Goal: Entertainment & Leisure: Browse casually

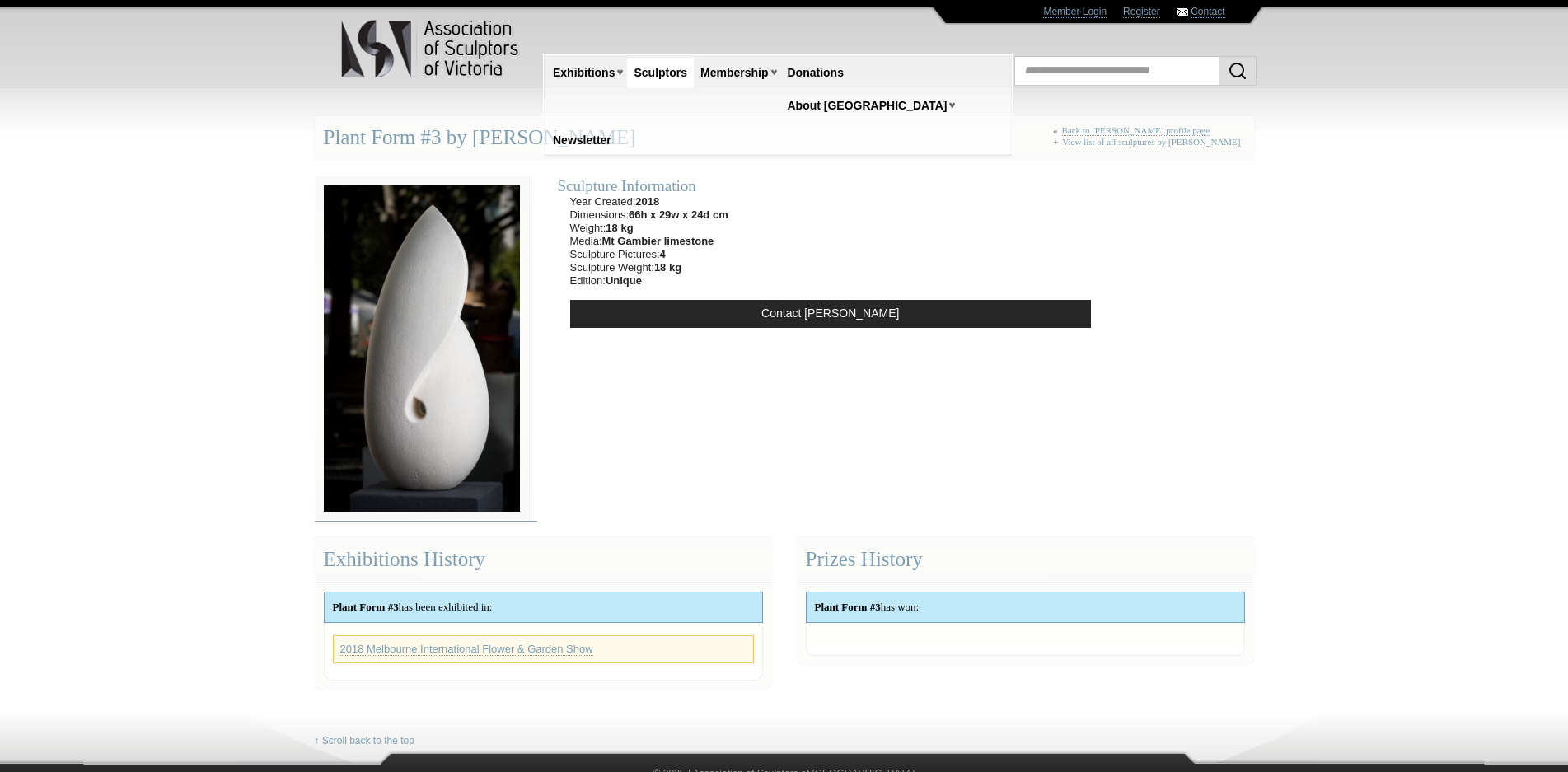
click at [459, 405] on img at bounding box center [422, 348] width 215 height 344
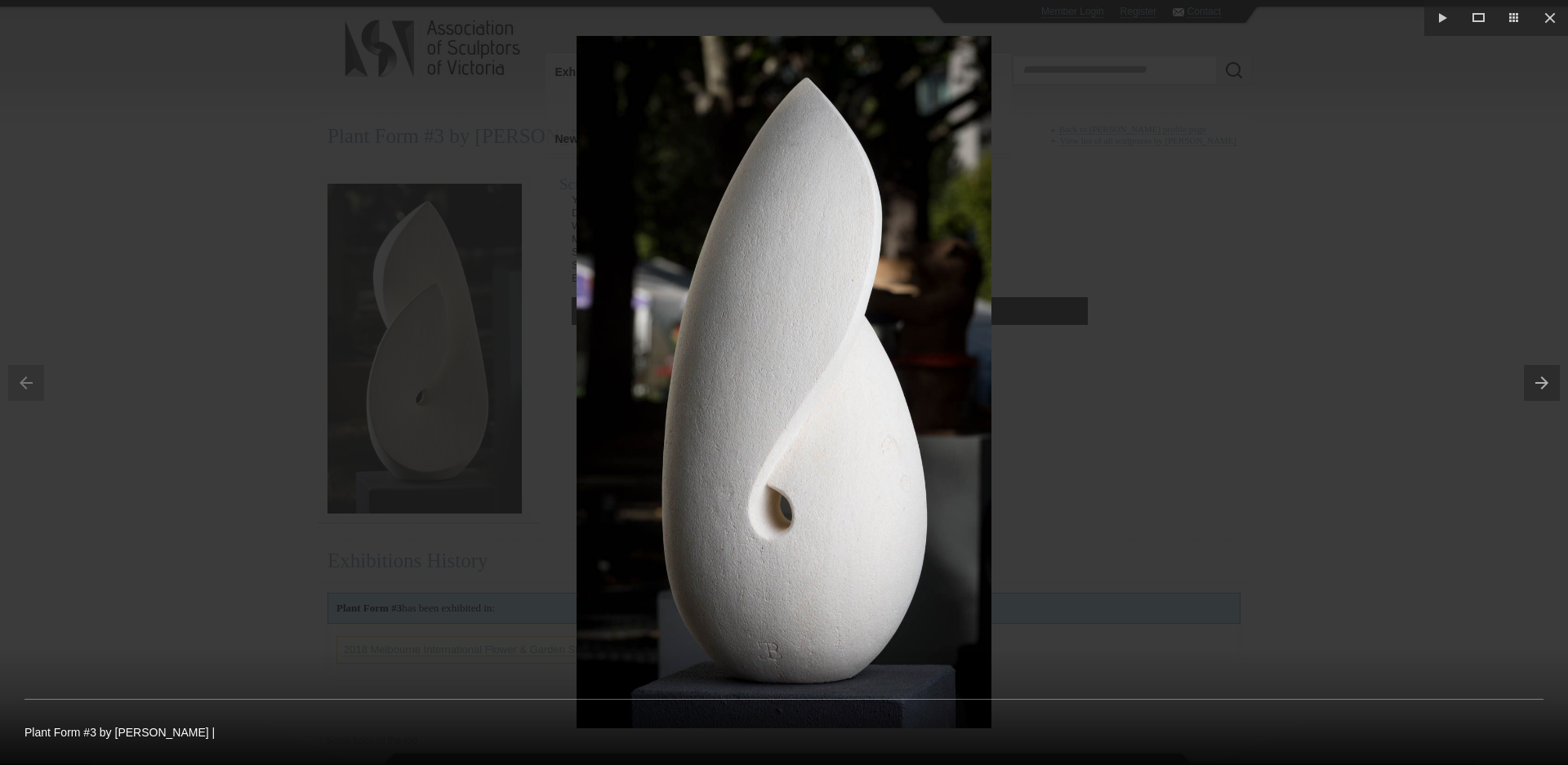
click at [1539, 382] on button at bounding box center [1545, 382] width 44 height 82
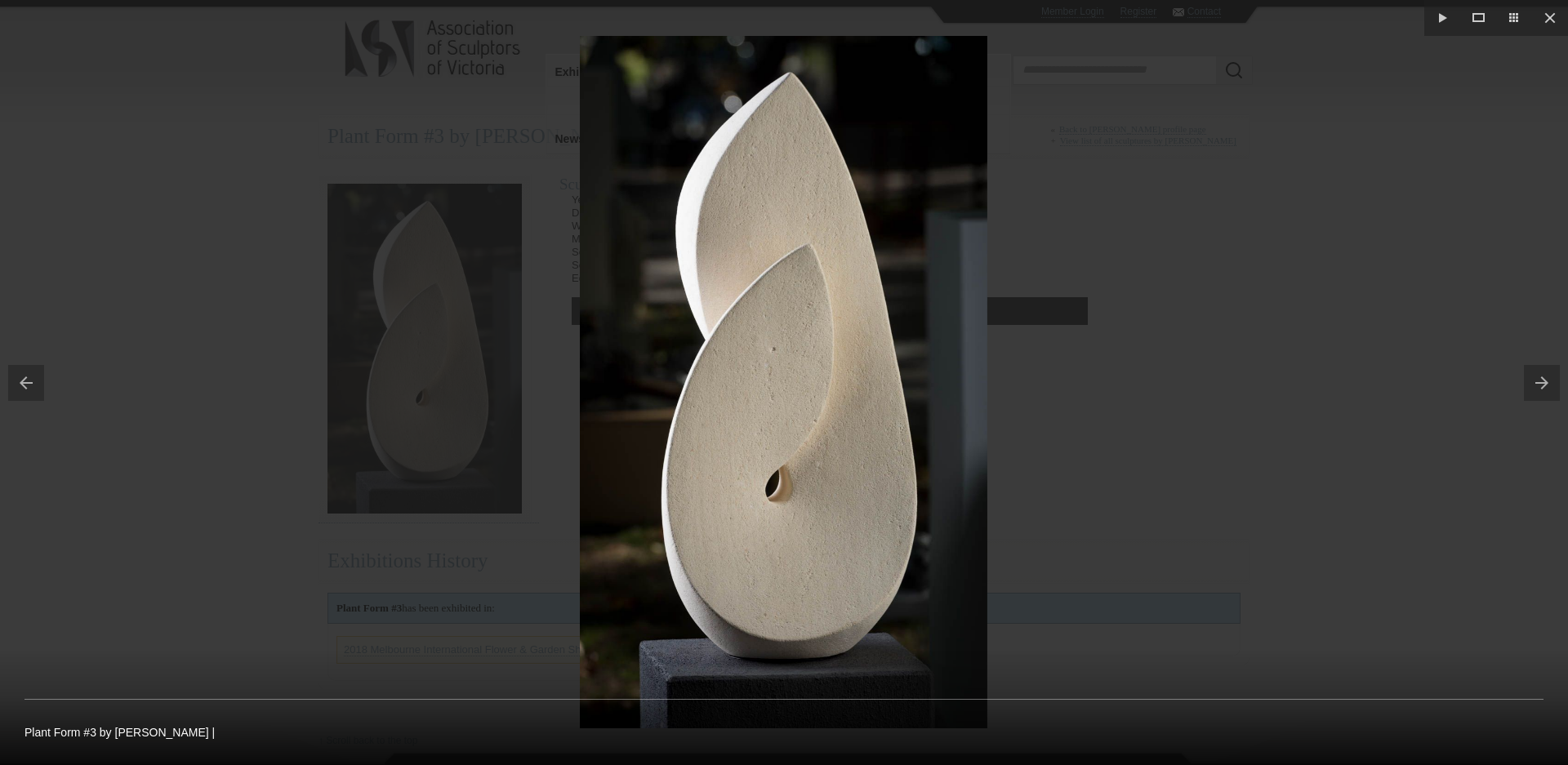
click at [1539, 382] on button at bounding box center [1545, 382] width 44 height 82
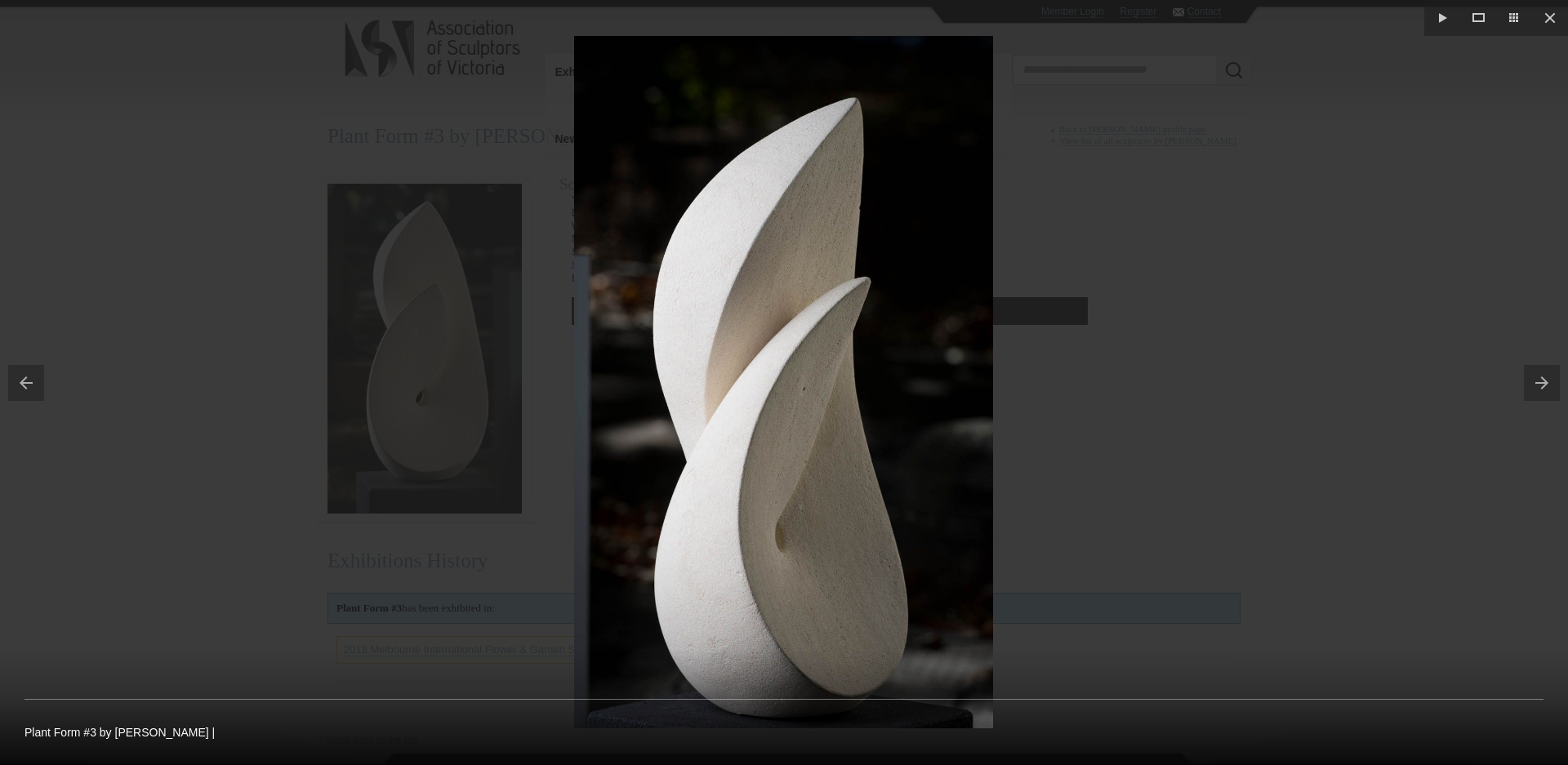
click at [1539, 382] on button at bounding box center [1545, 382] width 44 height 82
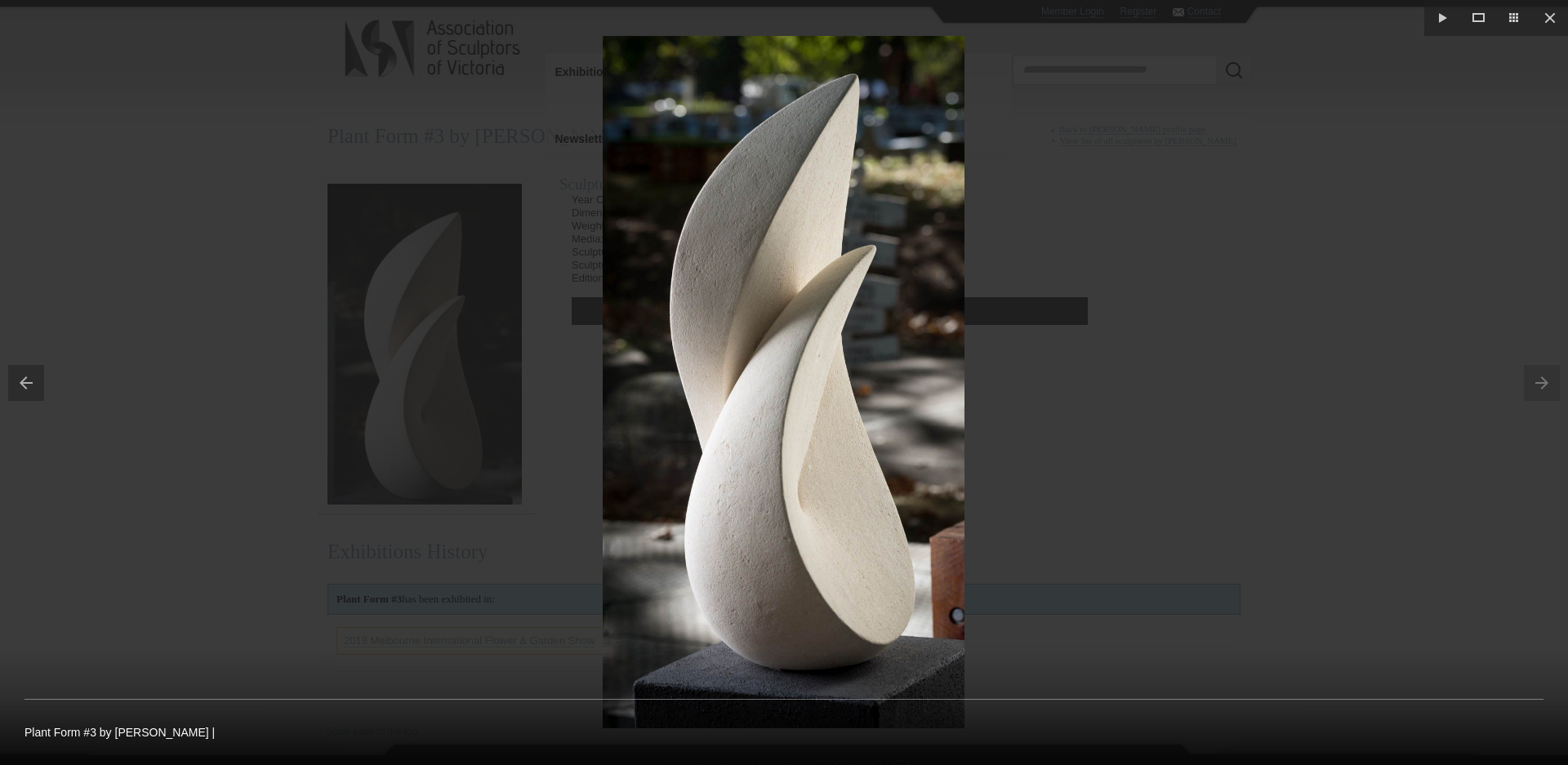
click at [23, 388] on button at bounding box center [21, 382] width 44 height 82
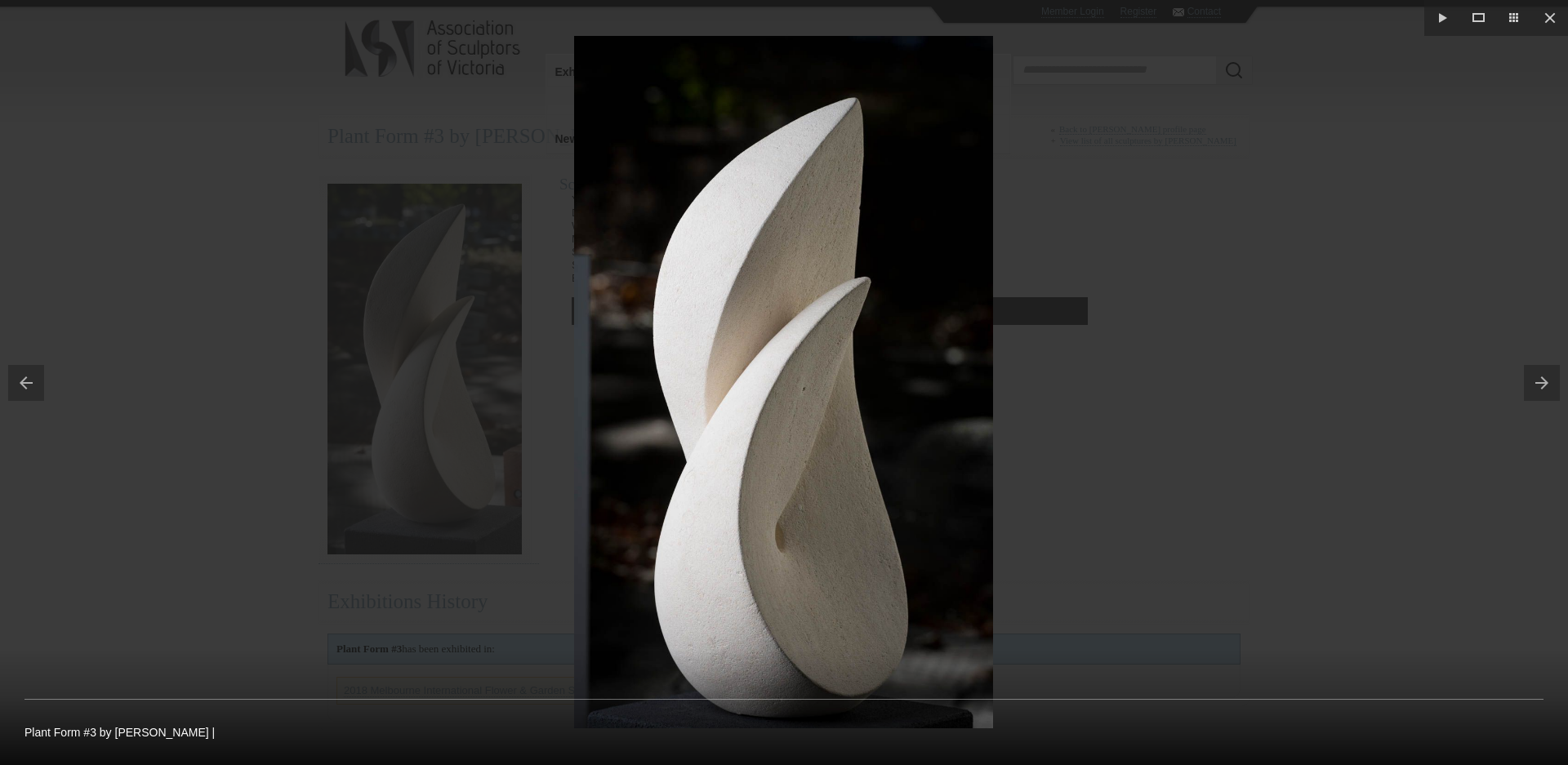
click at [1529, 382] on button at bounding box center [1545, 382] width 44 height 82
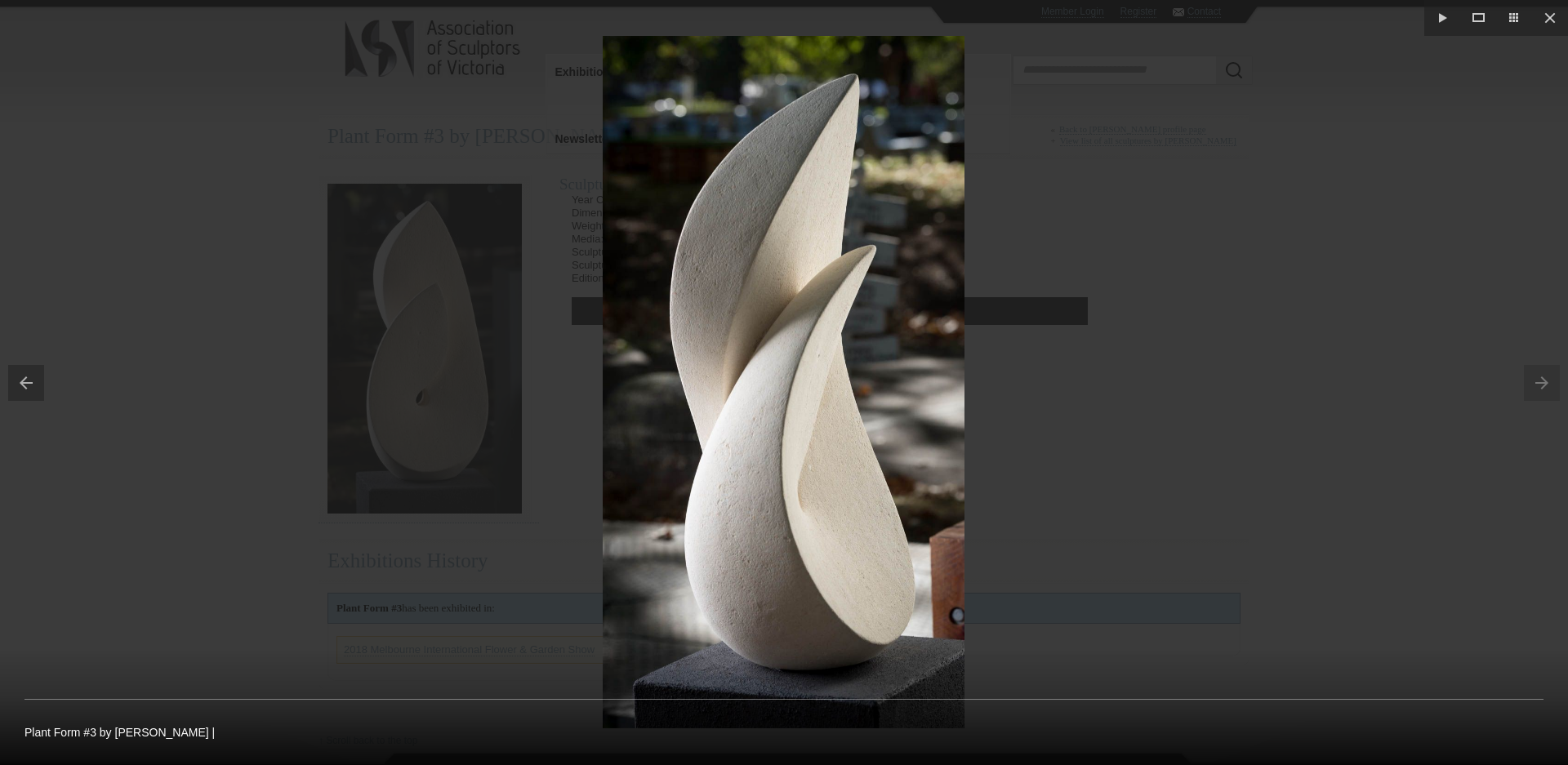
click at [33, 385] on button at bounding box center [21, 382] width 44 height 82
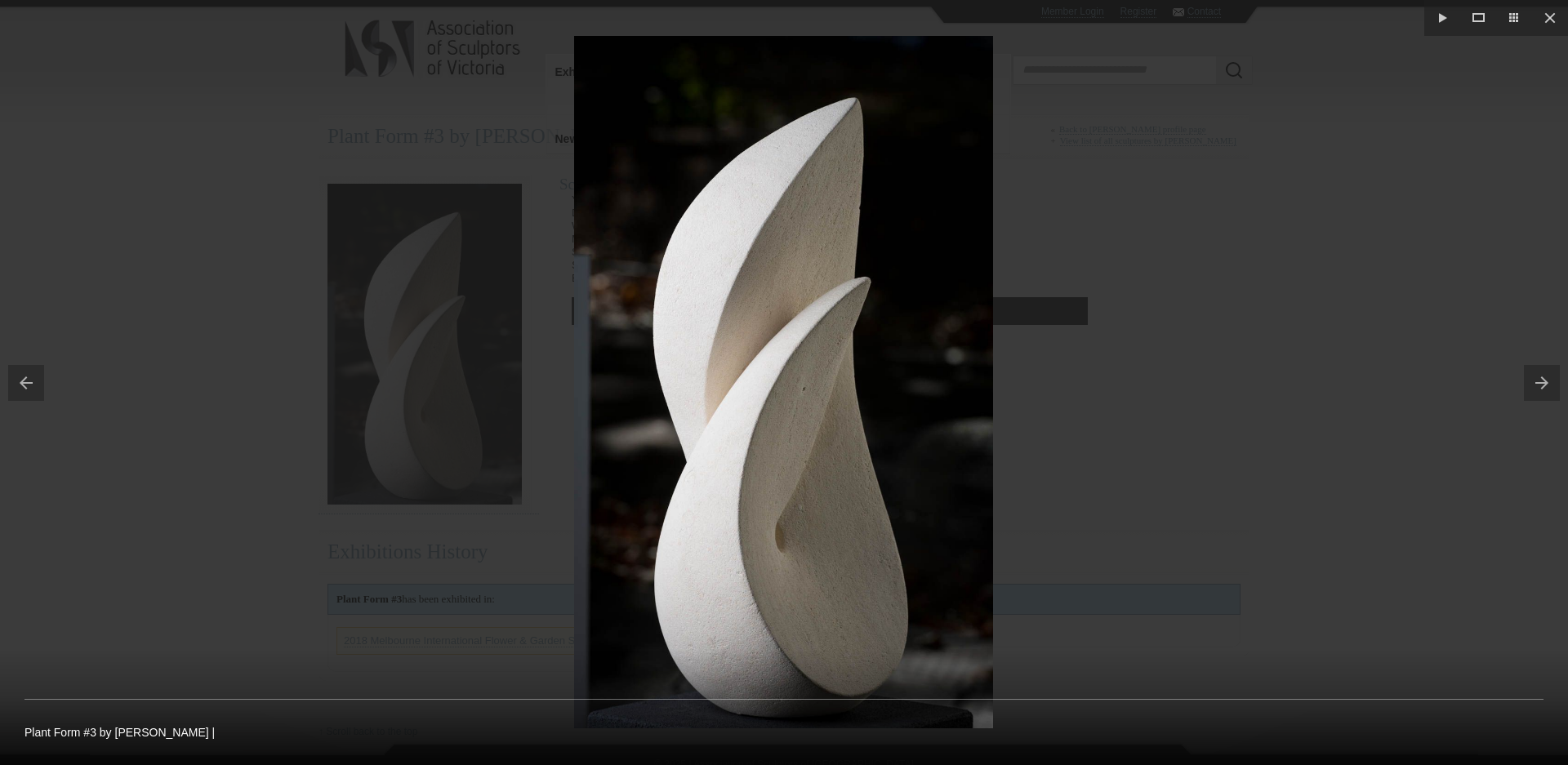
click at [1553, 382] on button at bounding box center [1545, 382] width 44 height 82
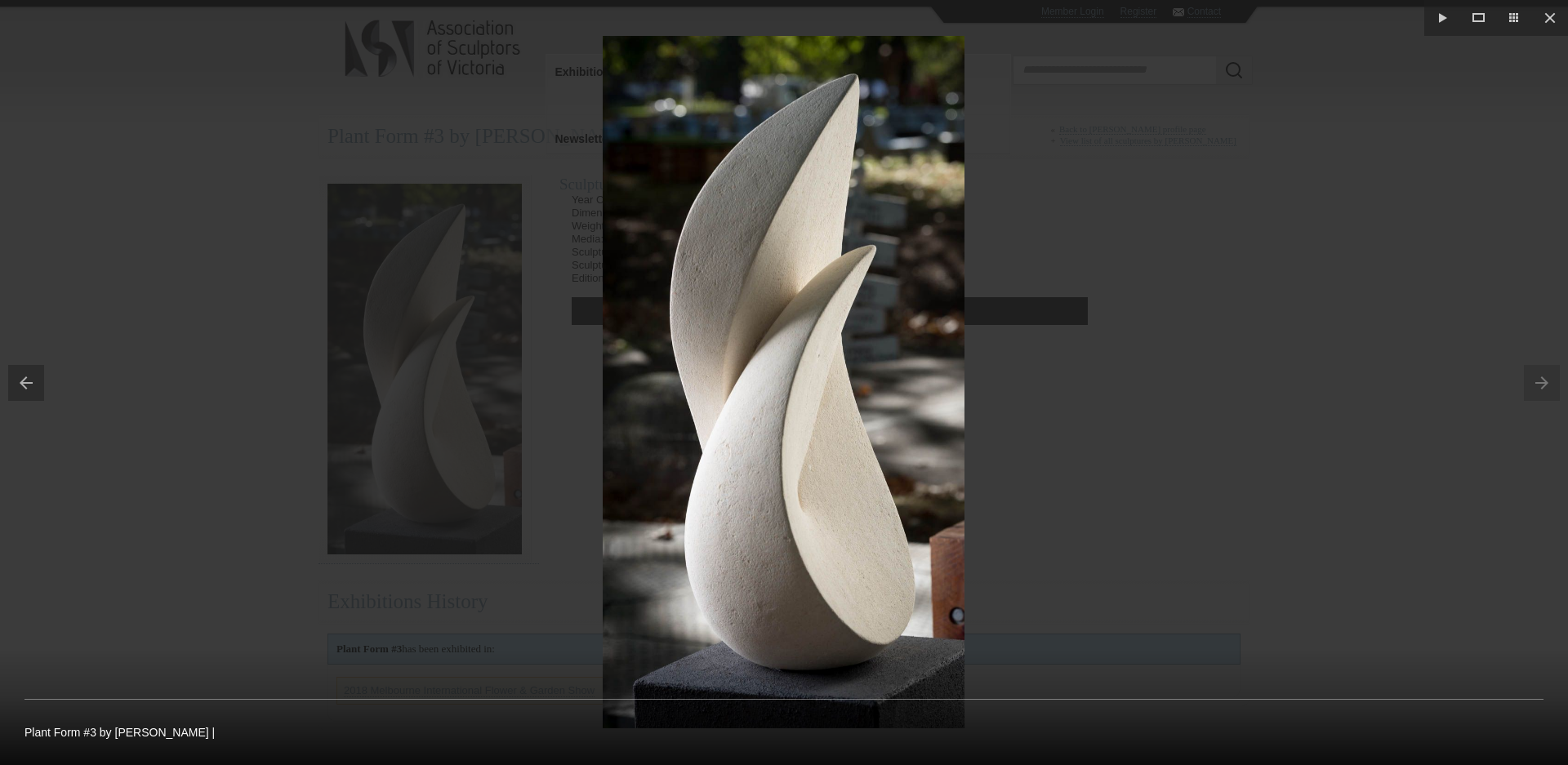
click at [33, 388] on button at bounding box center [21, 382] width 44 height 82
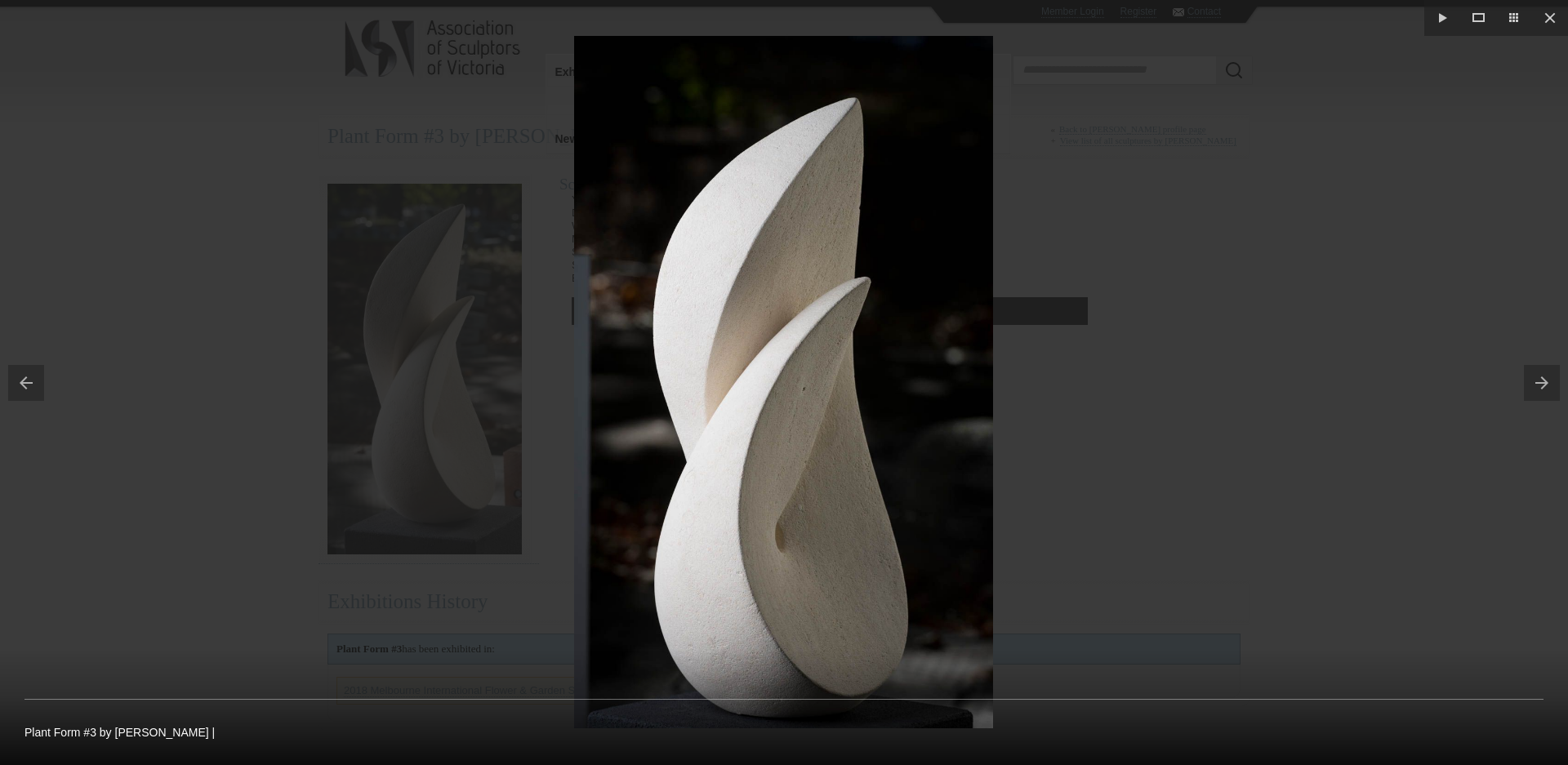
click at [33, 388] on button at bounding box center [21, 382] width 44 height 82
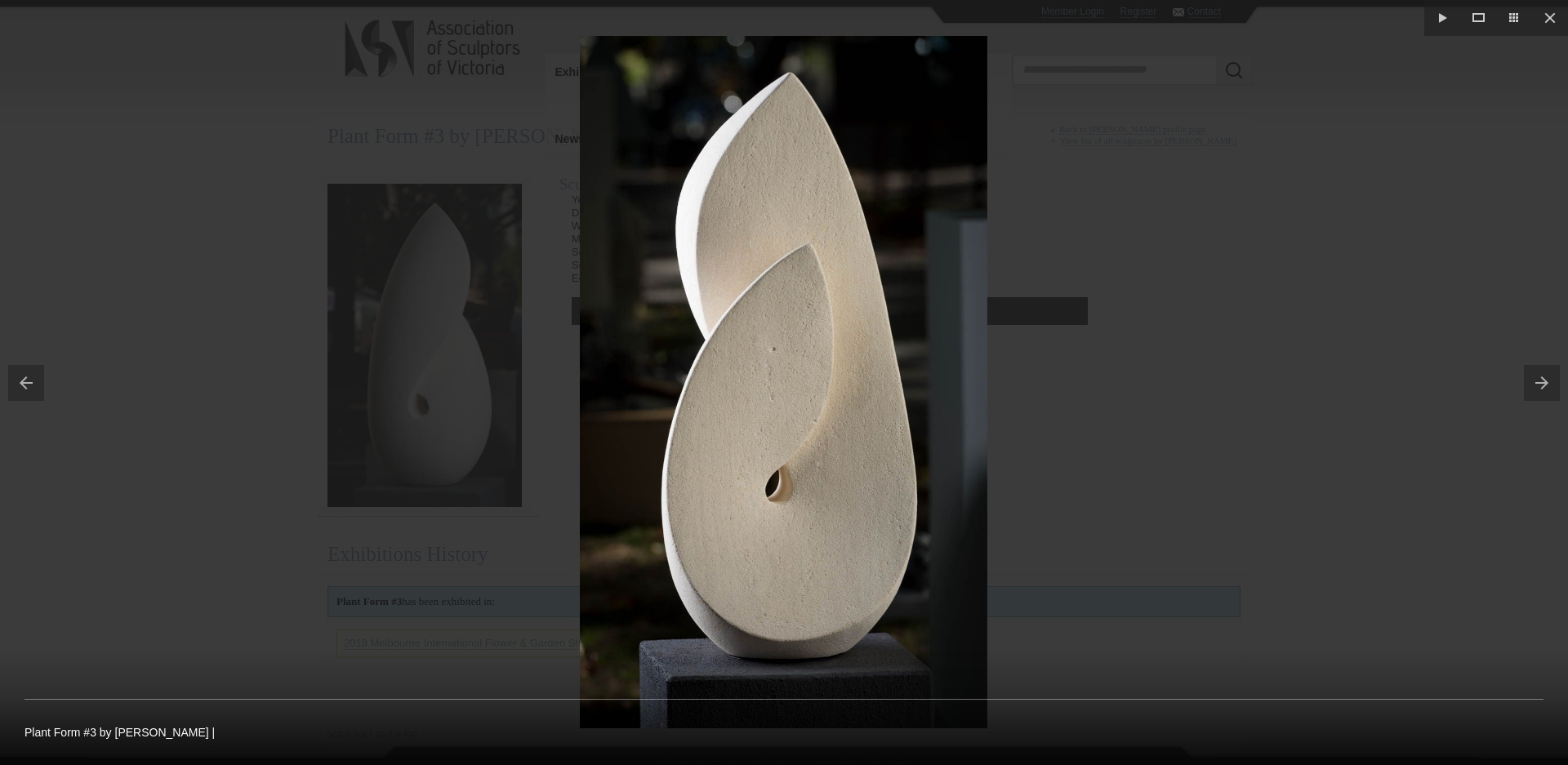
click at [33, 388] on button at bounding box center [21, 382] width 44 height 82
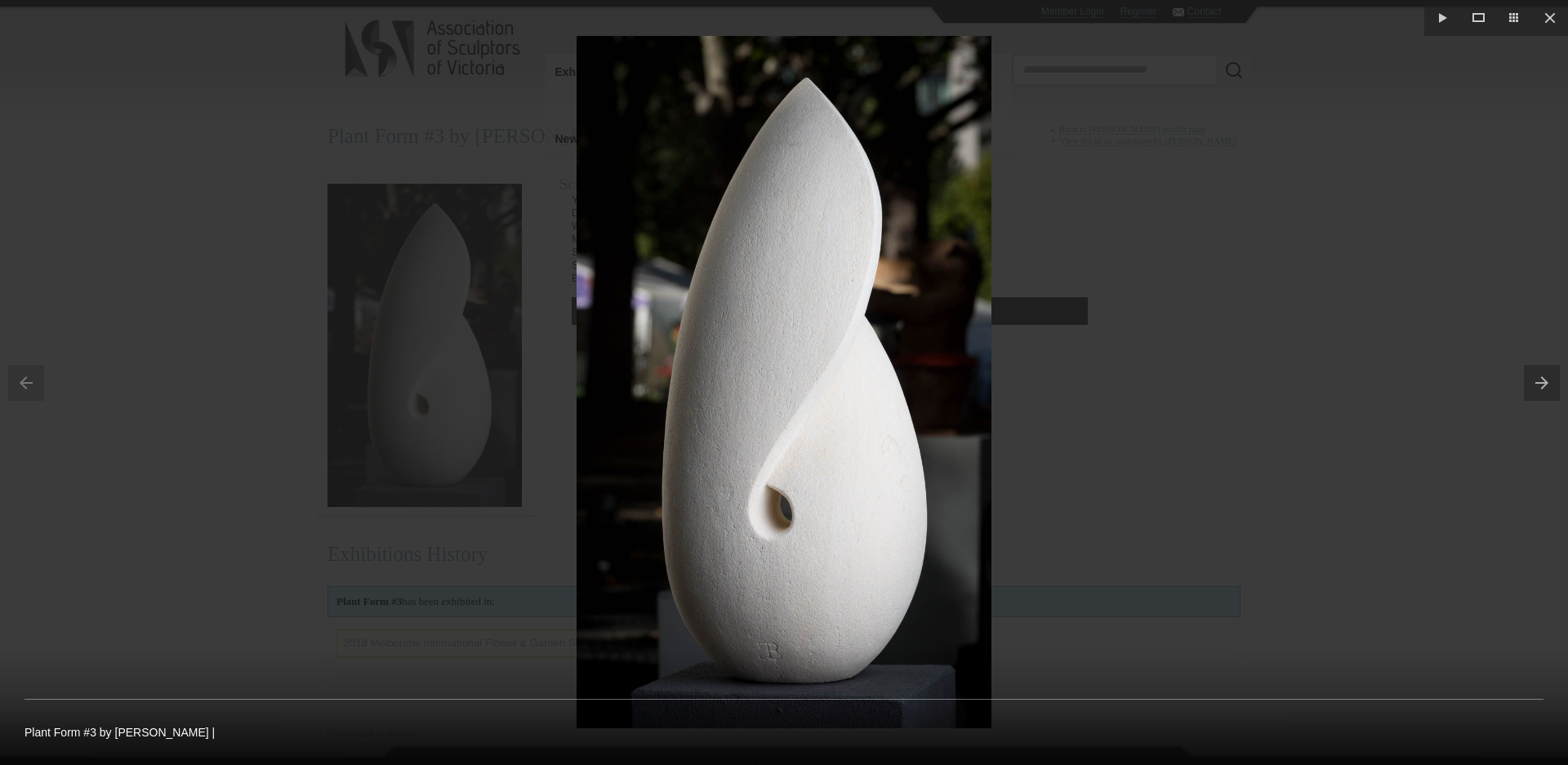
click at [1091, 512] on div at bounding box center [784, 382] width 1568 height 765
